Goal: Information Seeking & Learning: Learn about a topic

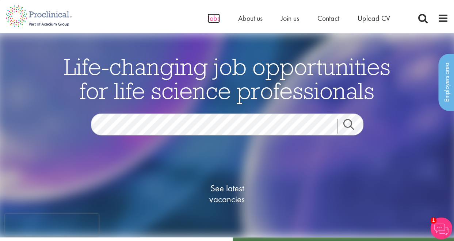
click at [210, 19] on span "Jobs" at bounding box center [213, 18] width 12 height 9
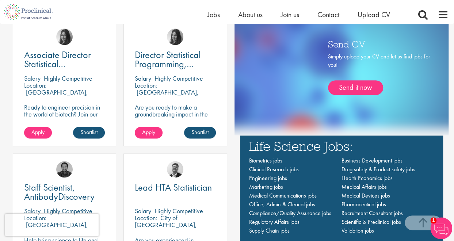
scroll to position [441, 0]
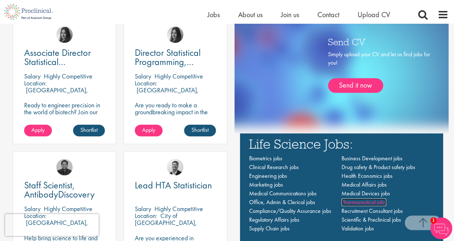
click at [375, 201] on span "Pharmaceutical jobs" at bounding box center [363, 202] width 45 height 8
